Goal: Find specific page/section: Find specific page/section

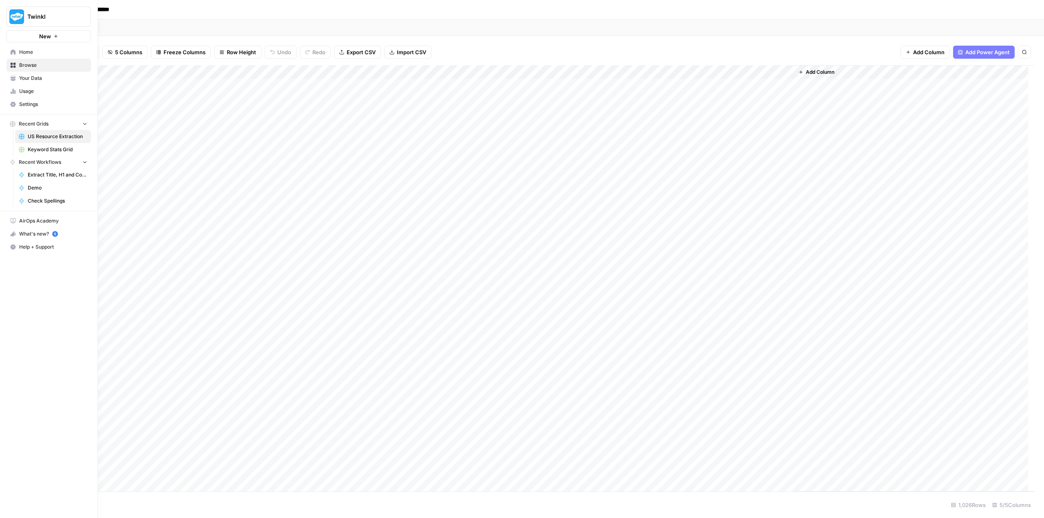
click at [27, 90] on span "Usage" at bounding box center [53, 91] width 68 height 7
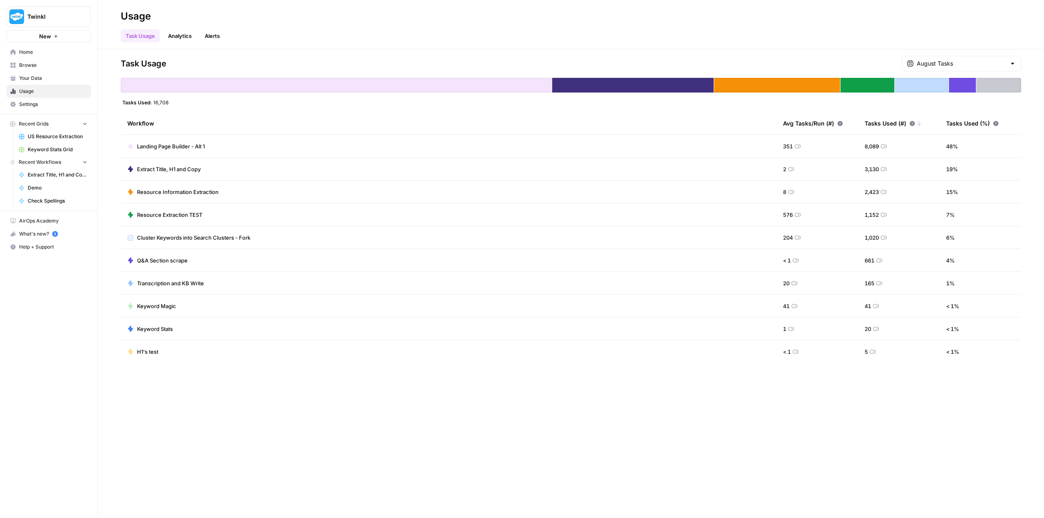
click at [1006, 61] on div "August Tasks" at bounding box center [962, 63] width 120 height 15
click at [966, 105] on span "July Tasks" at bounding box center [965, 103] width 91 height 8
type input "July Tasks"
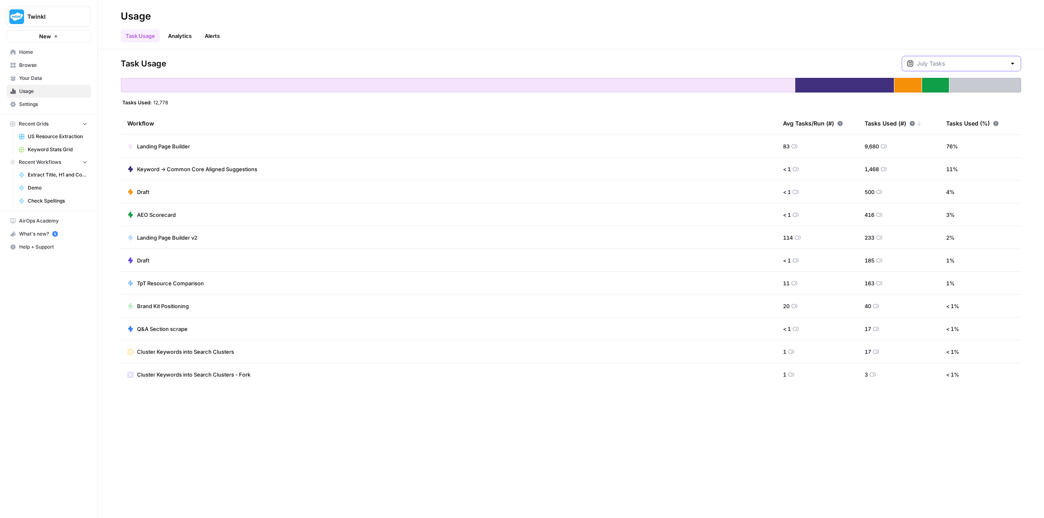
click at [983, 66] on input "text" at bounding box center [961, 64] width 89 height 8
click at [968, 86] on span "August Tasks" at bounding box center [965, 84] width 91 height 8
type input "August Tasks"
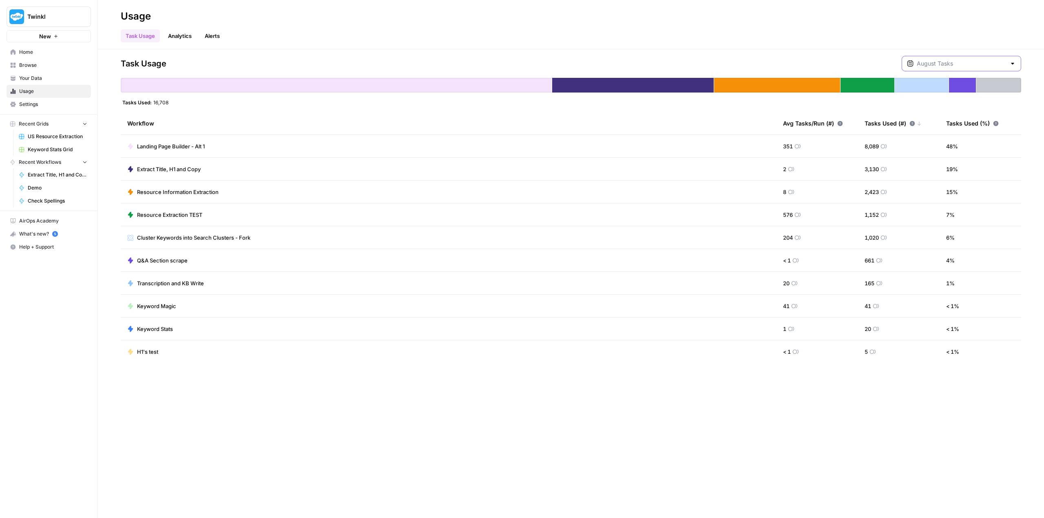
click at [979, 62] on input "text" at bounding box center [961, 64] width 89 height 8
click at [971, 146] on div "[DATE] 1 am - [DATE] 1 am" at bounding box center [967, 147] width 94 height 7
type input "June Included Tasks"
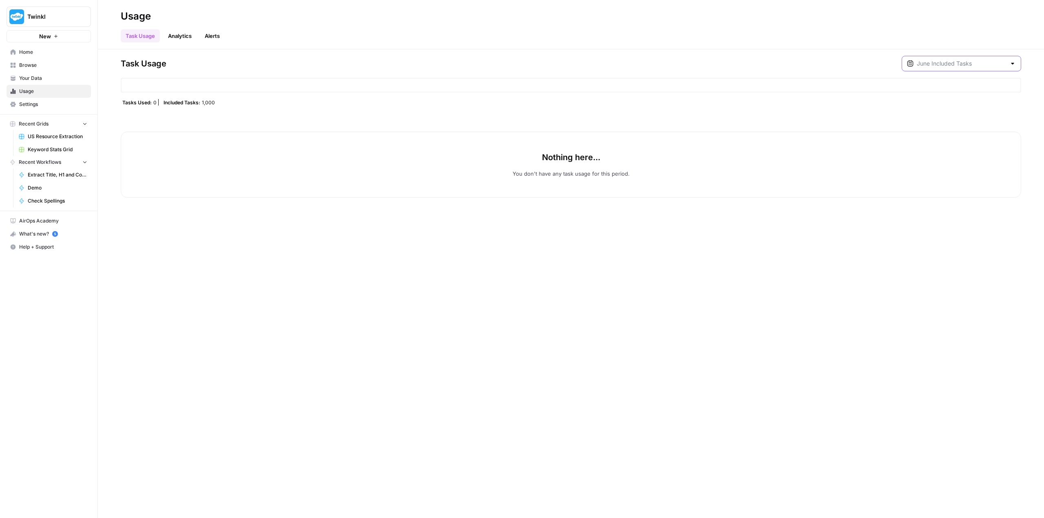
click at [978, 65] on input "text" at bounding box center [961, 64] width 89 height 8
click at [968, 95] on div "[DATE] 1 am - Current" at bounding box center [967, 91] width 94 height 7
type input "August Tasks"
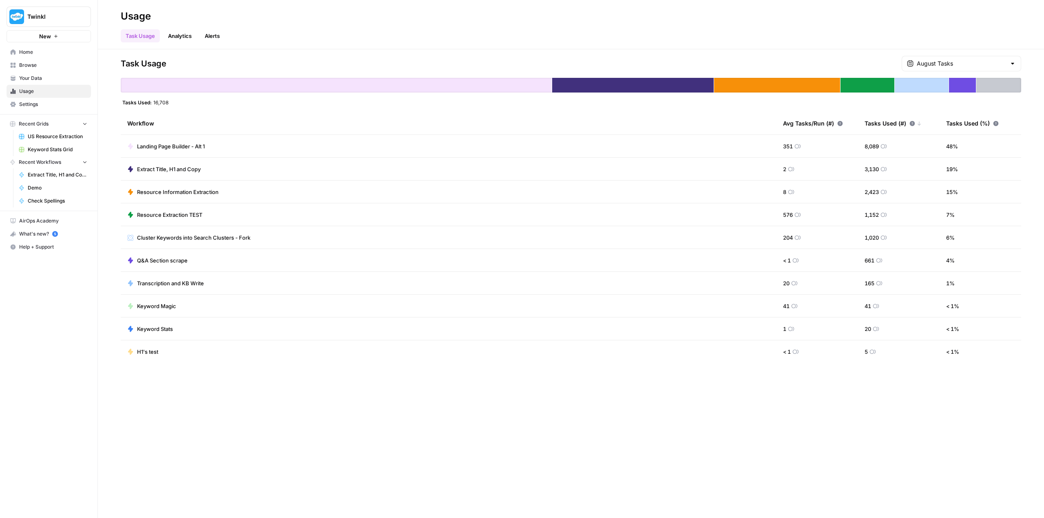
click at [183, 37] on link "Analytics" at bounding box center [179, 35] width 33 height 13
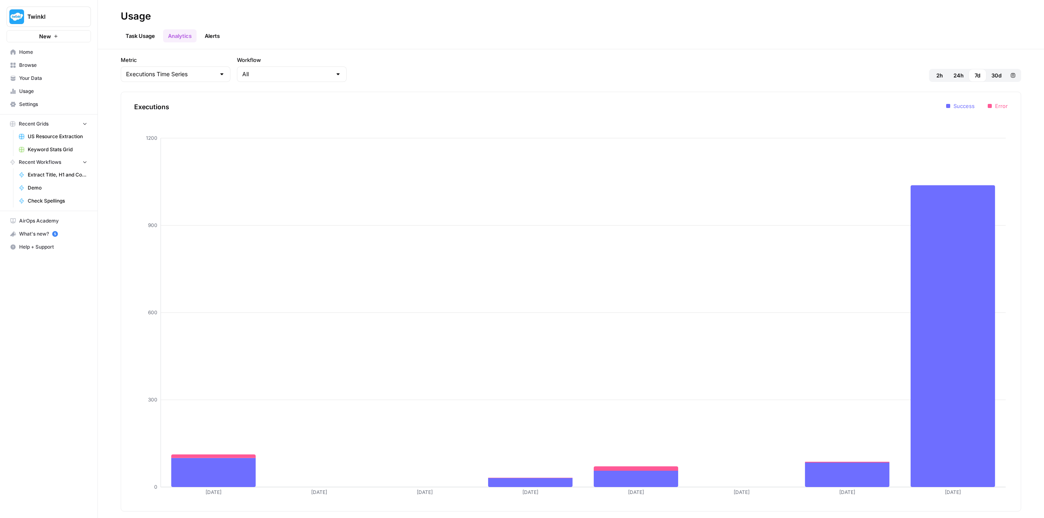
click at [149, 34] on link "Task Usage" at bounding box center [140, 35] width 39 height 13
